Goal: Find specific page/section: Find specific page/section

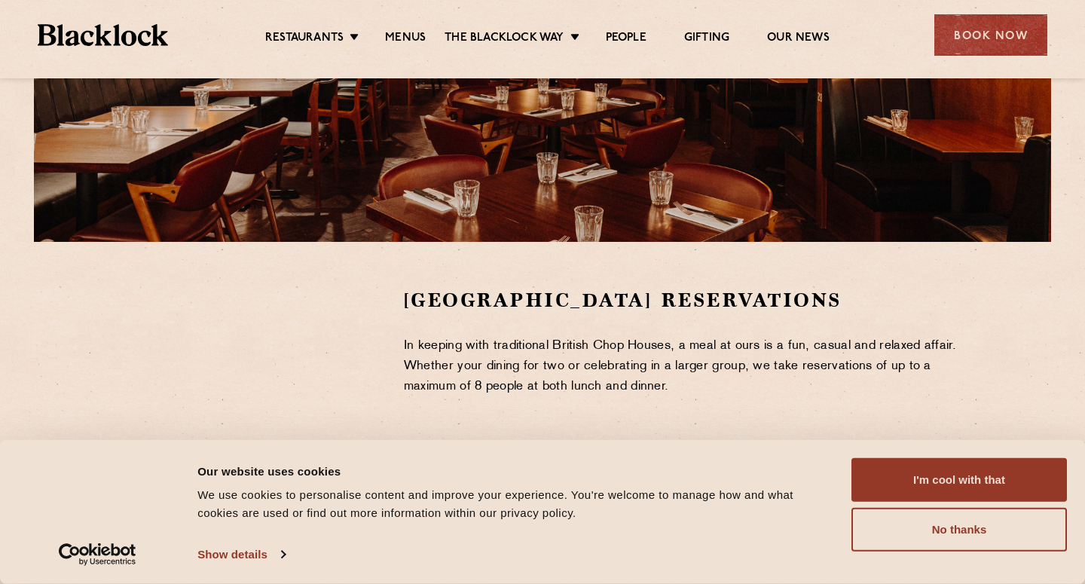
scroll to position [480, 0]
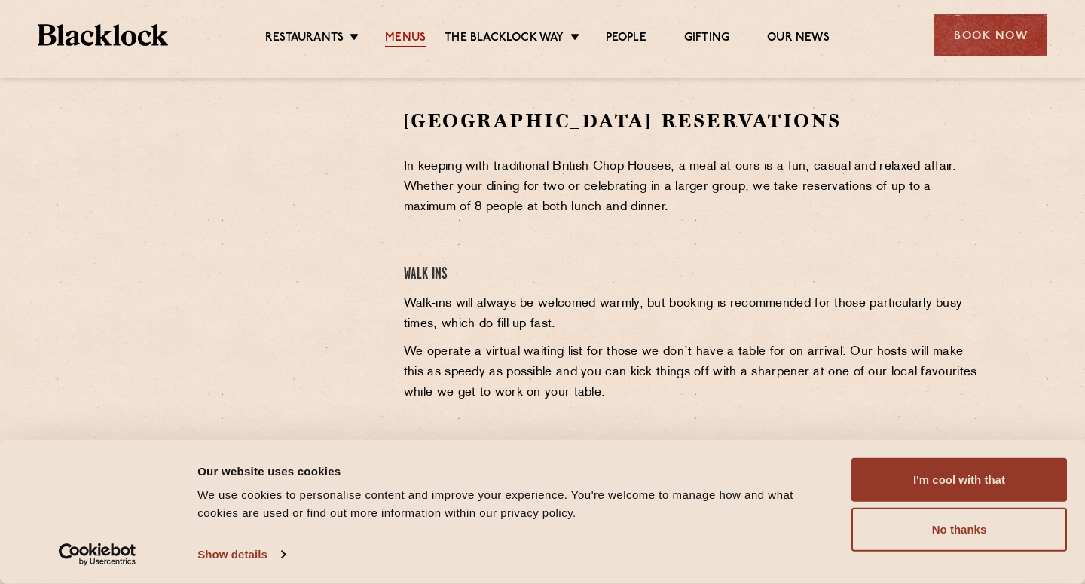
click at [388, 36] on link "Menus" at bounding box center [405, 39] width 41 height 17
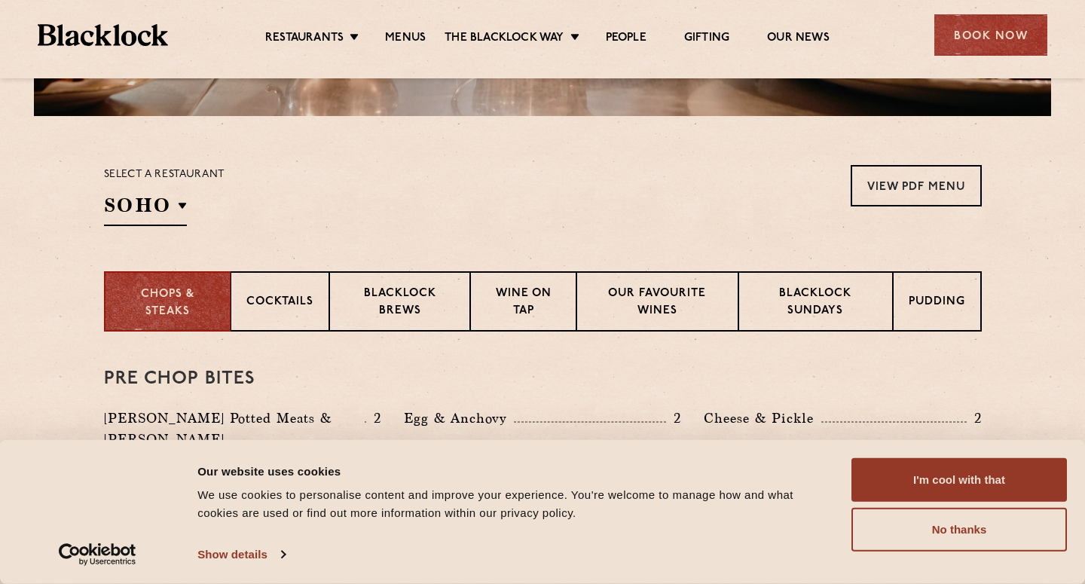
scroll to position [437, 0]
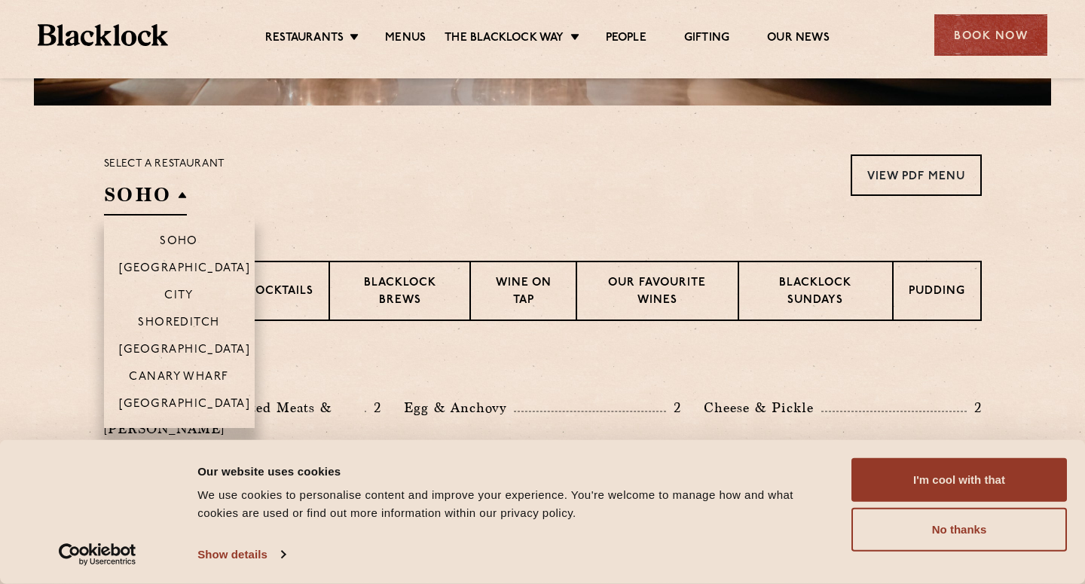
click at [173, 197] on h2 "SOHO" at bounding box center [145, 199] width 83 height 34
click at [184, 344] on p "[GEOGRAPHIC_DATA]" at bounding box center [185, 351] width 132 height 15
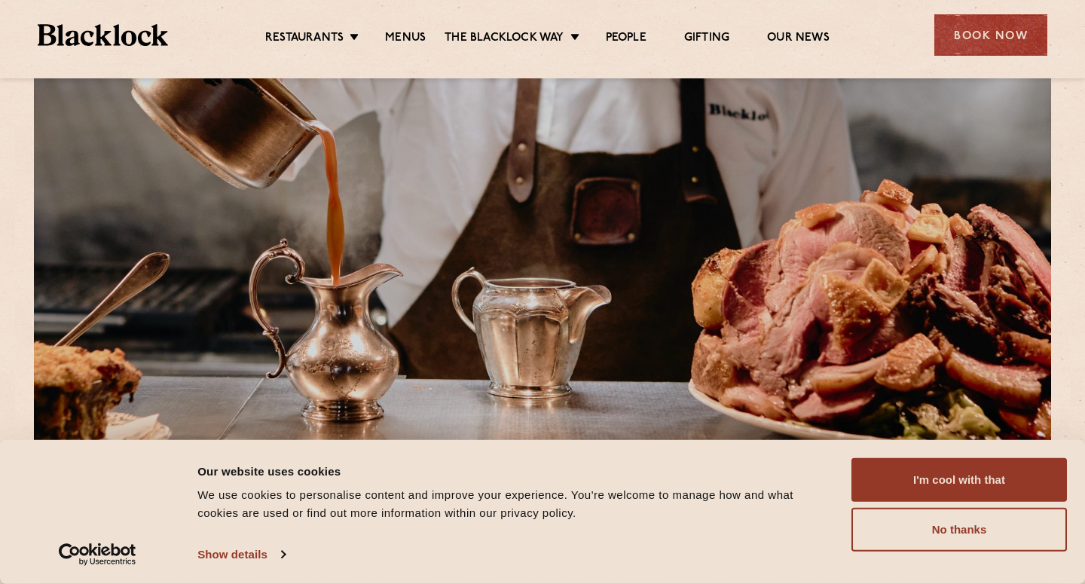
scroll to position [0, 0]
